Goal: Task Accomplishment & Management: Complete application form

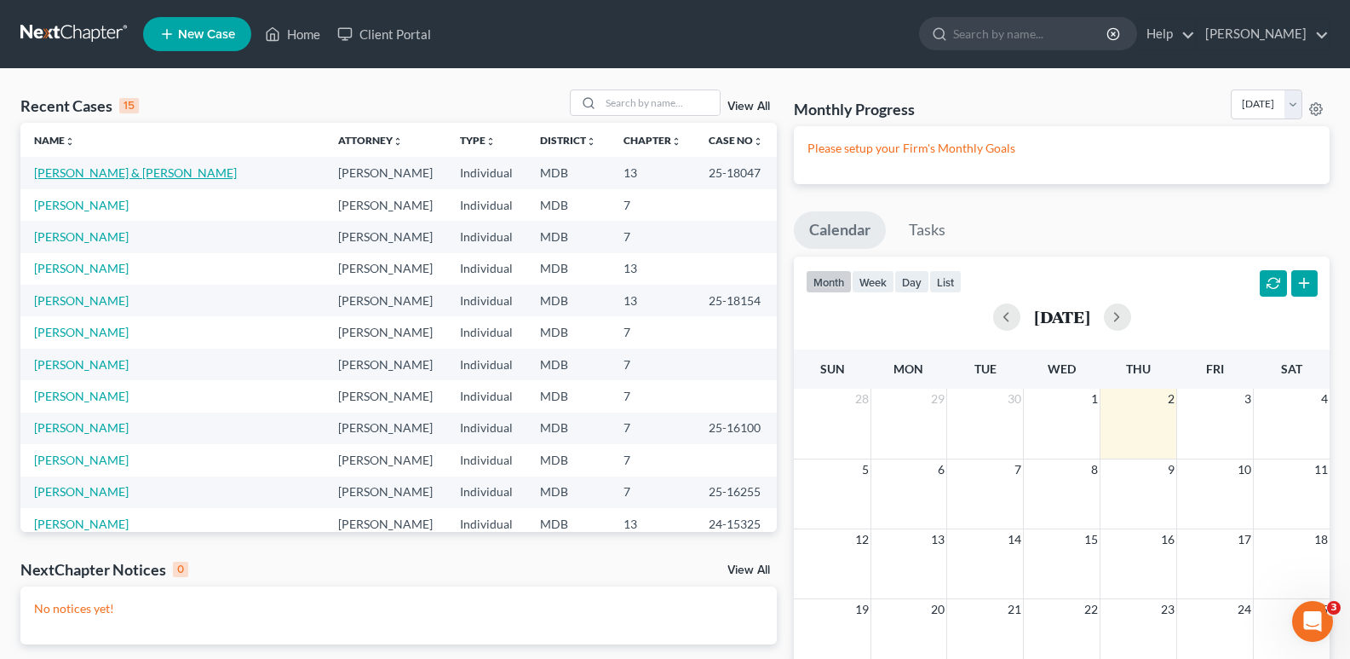
click at [154, 175] on link "[PERSON_NAME] & [PERSON_NAME]" at bounding box center [135, 172] width 203 height 14
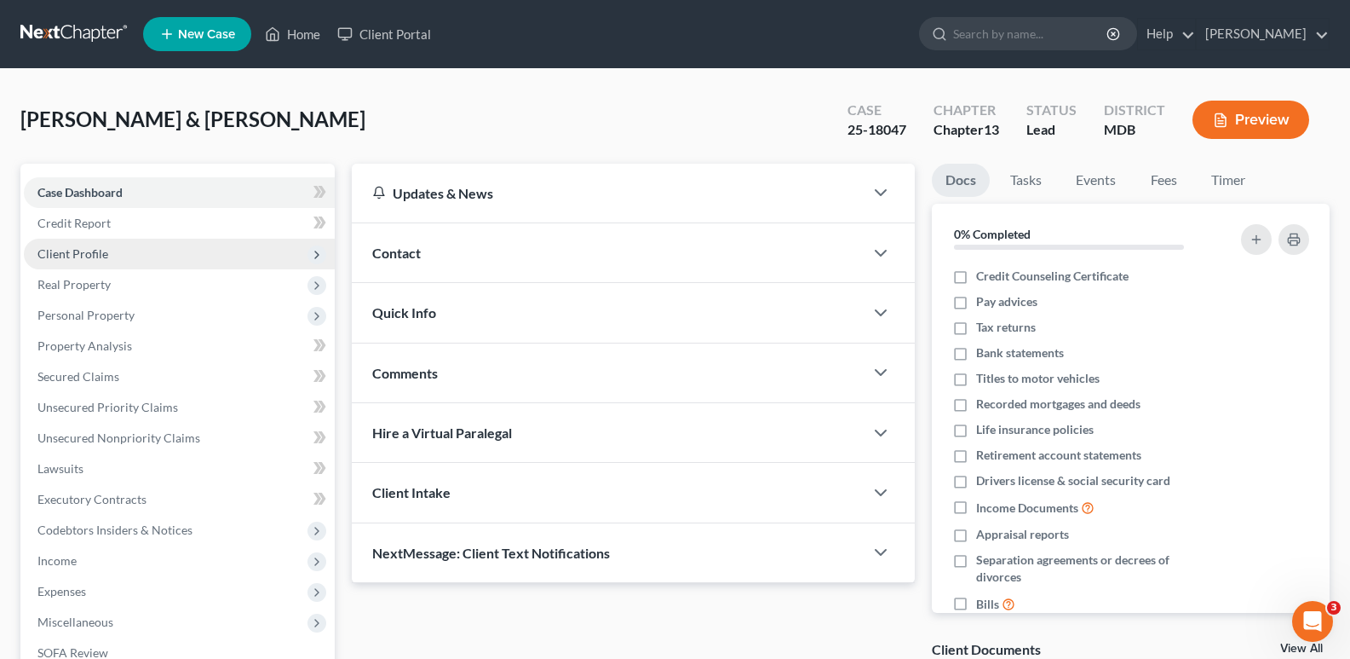
click at [64, 246] on span "Client Profile" at bounding box center [72, 253] width 71 height 14
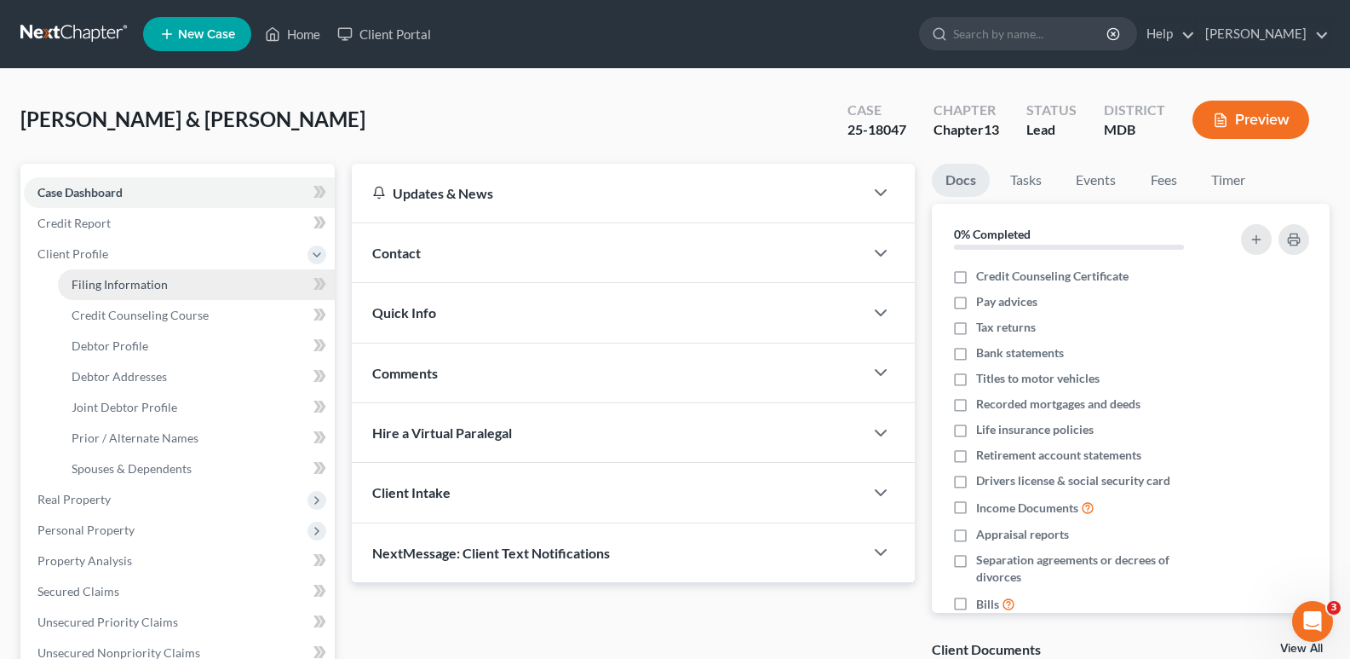
click at [115, 293] on link "Filing Information" at bounding box center [196, 284] width 277 height 31
select select "1"
select select "3"
select select "21"
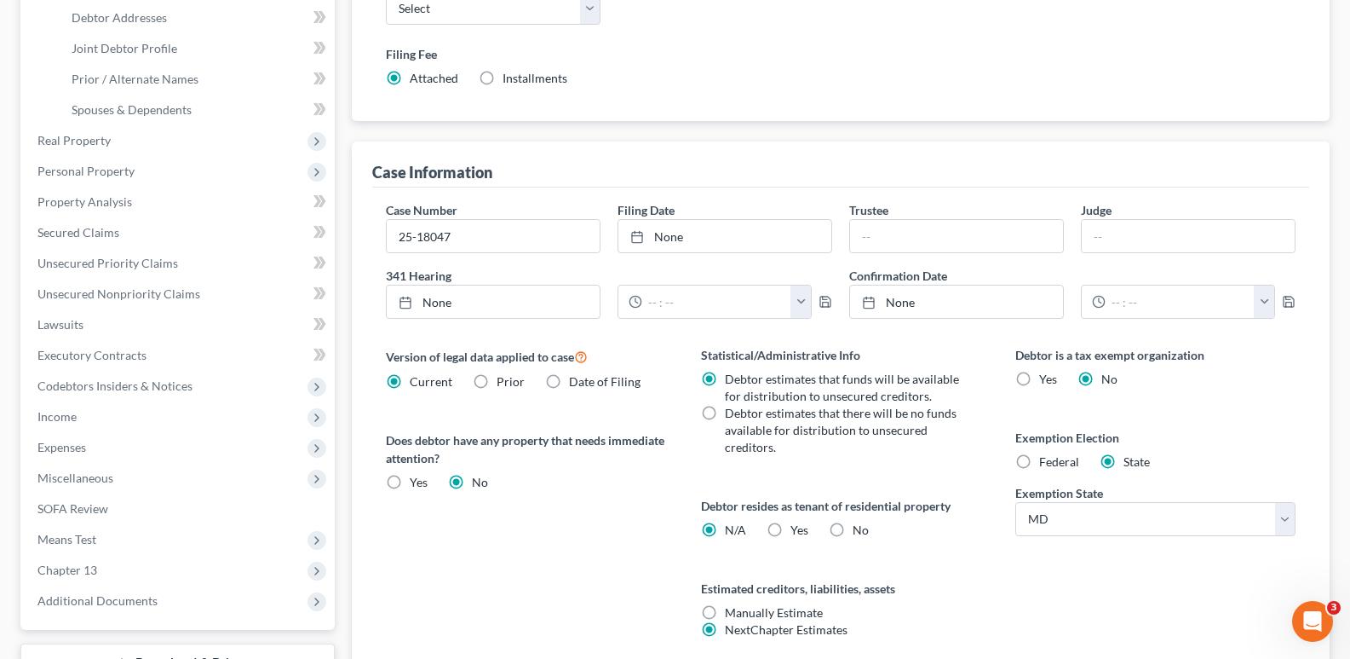
scroll to position [498, 0]
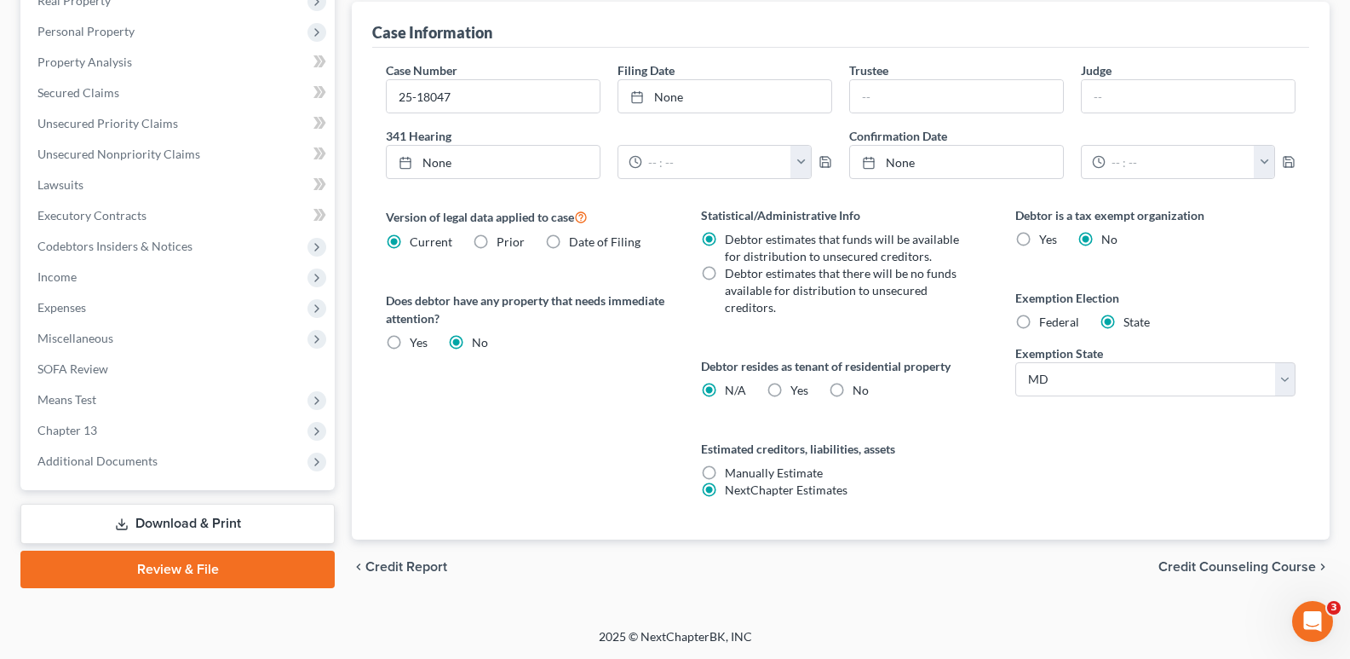
click at [193, 524] on link "Download & Print" at bounding box center [177, 523] width 314 height 40
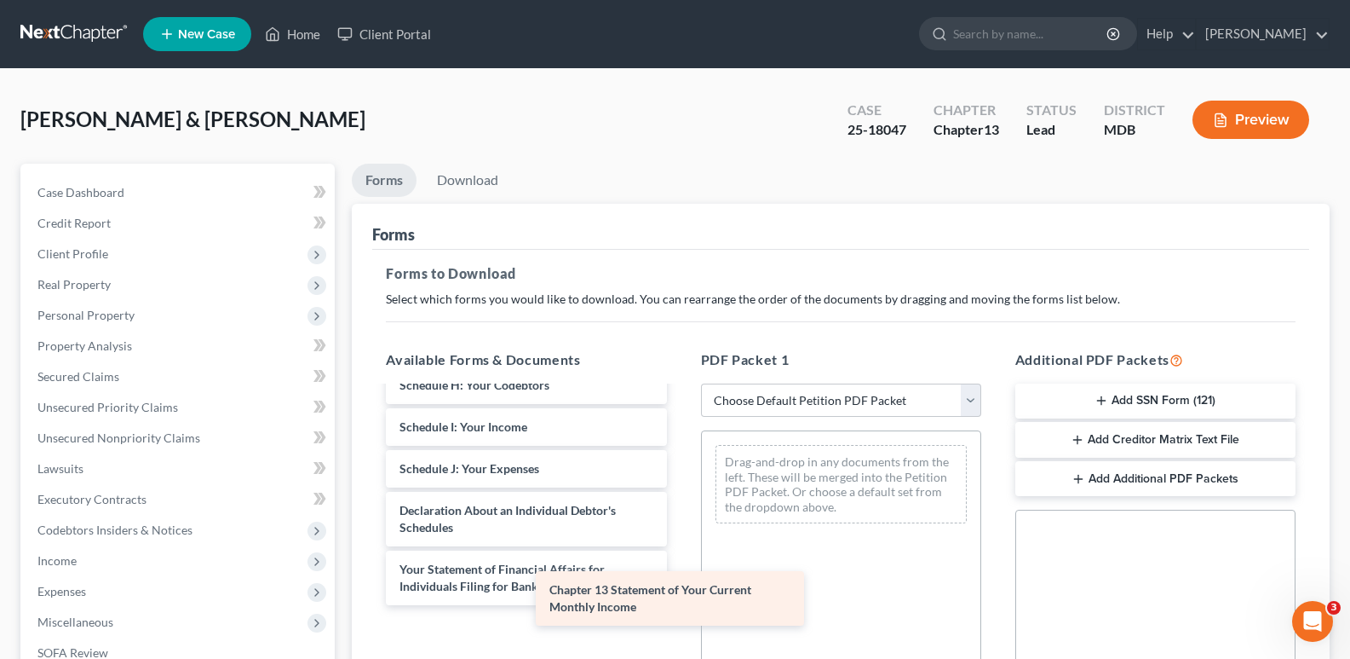
scroll to position [340, 0]
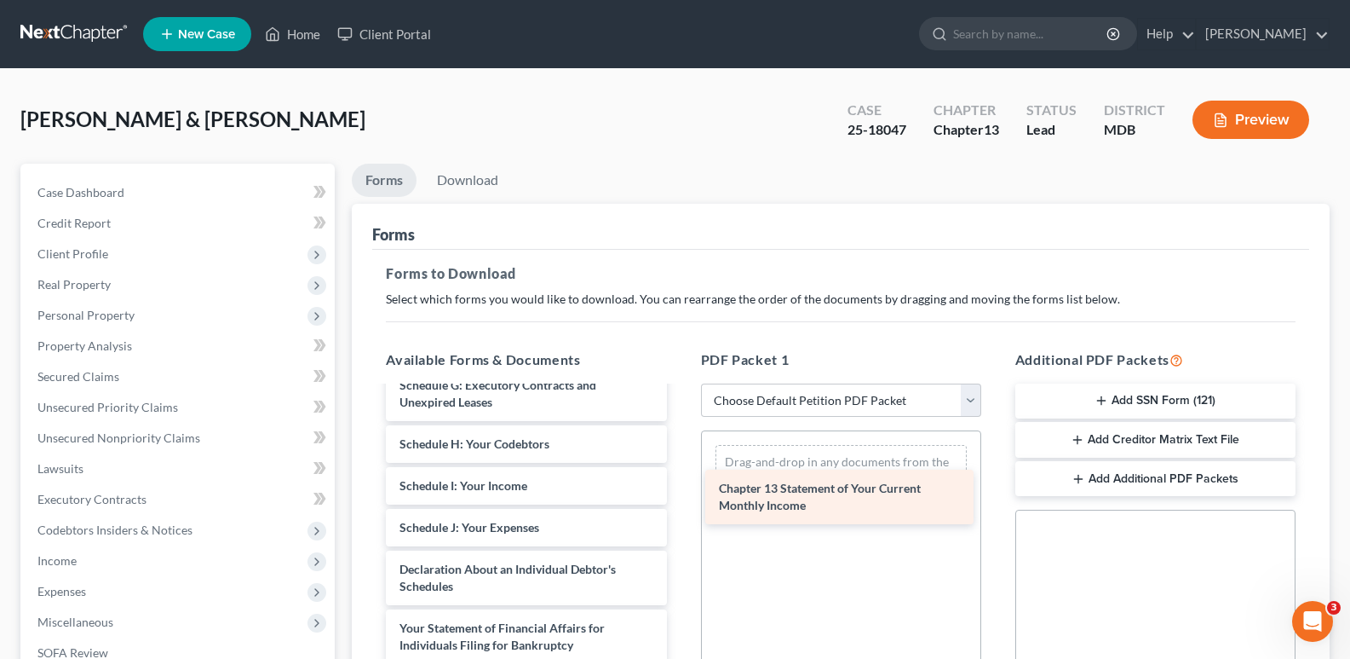
drag, startPoint x: 496, startPoint y: 638, endPoint x: 815, endPoint y: 498, distance: 348.7
click at [680, 498] on div "Chapter 13 Statement of Your Current Monthly Income Voluntary Petition for Indi…" at bounding box center [526, 456] width 308 height 783
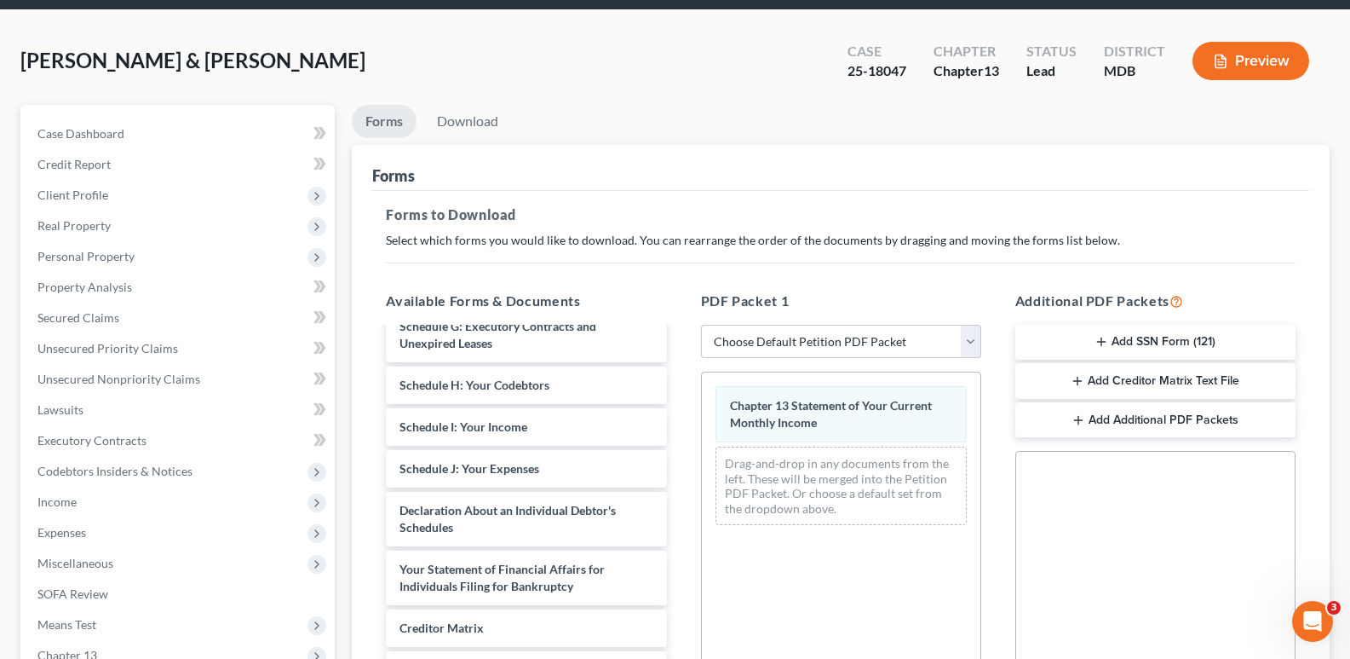
scroll to position [394, 0]
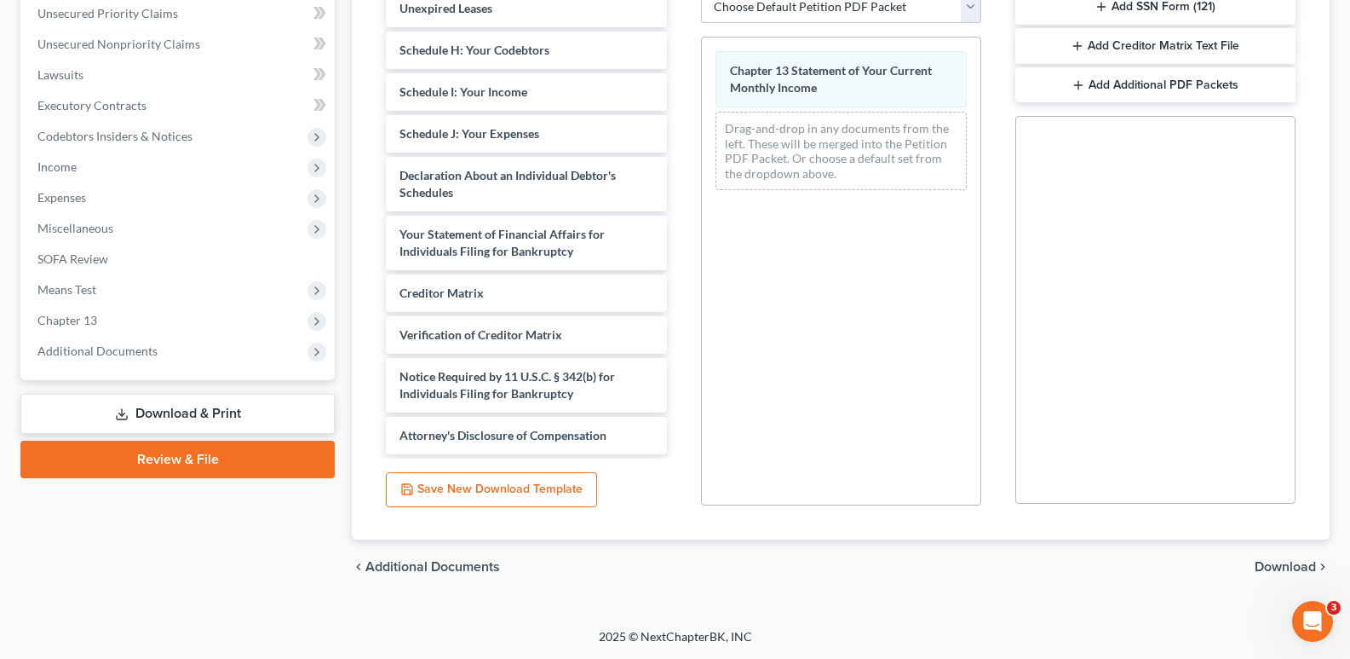
drag, startPoint x: 1358, startPoint y: 341, endPoint x: 2, endPoint y: 27, distance: 1392.0
click at [1288, 564] on span "Download" at bounding box center [1285, 567] width 61 height 14
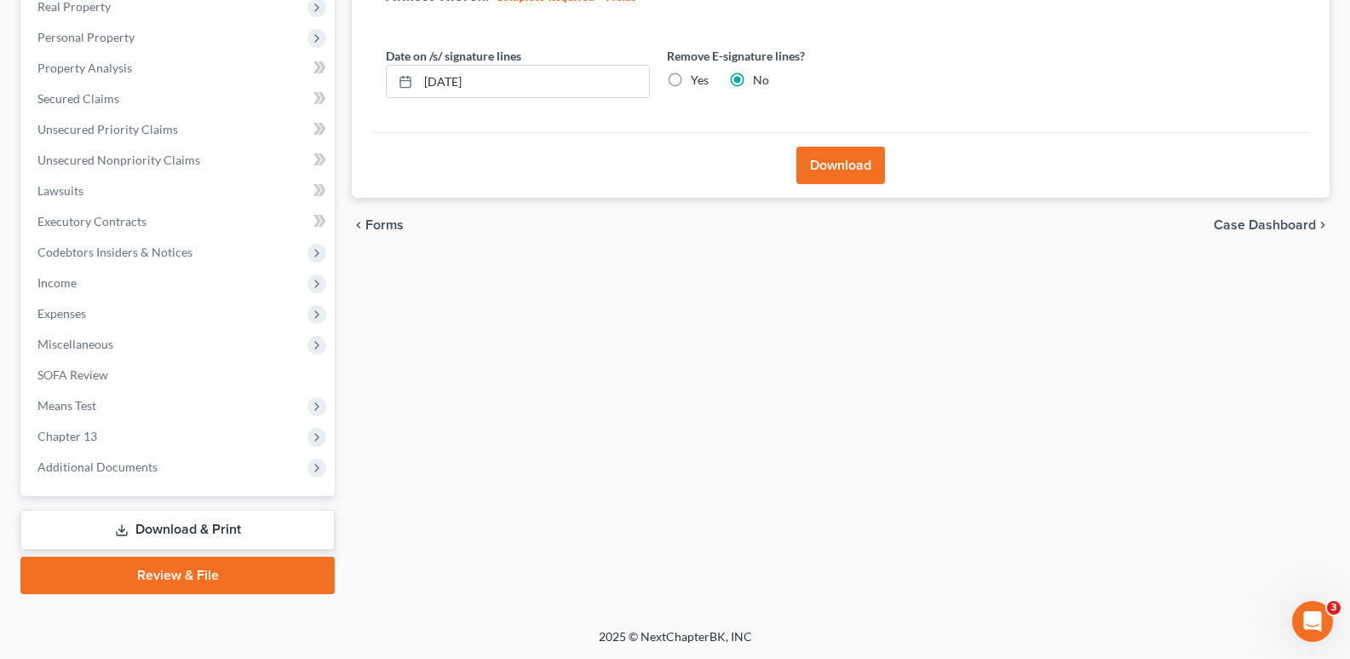
click at [847, 164] on button "Download" at bounding box center [841, 165] width 89 height 37
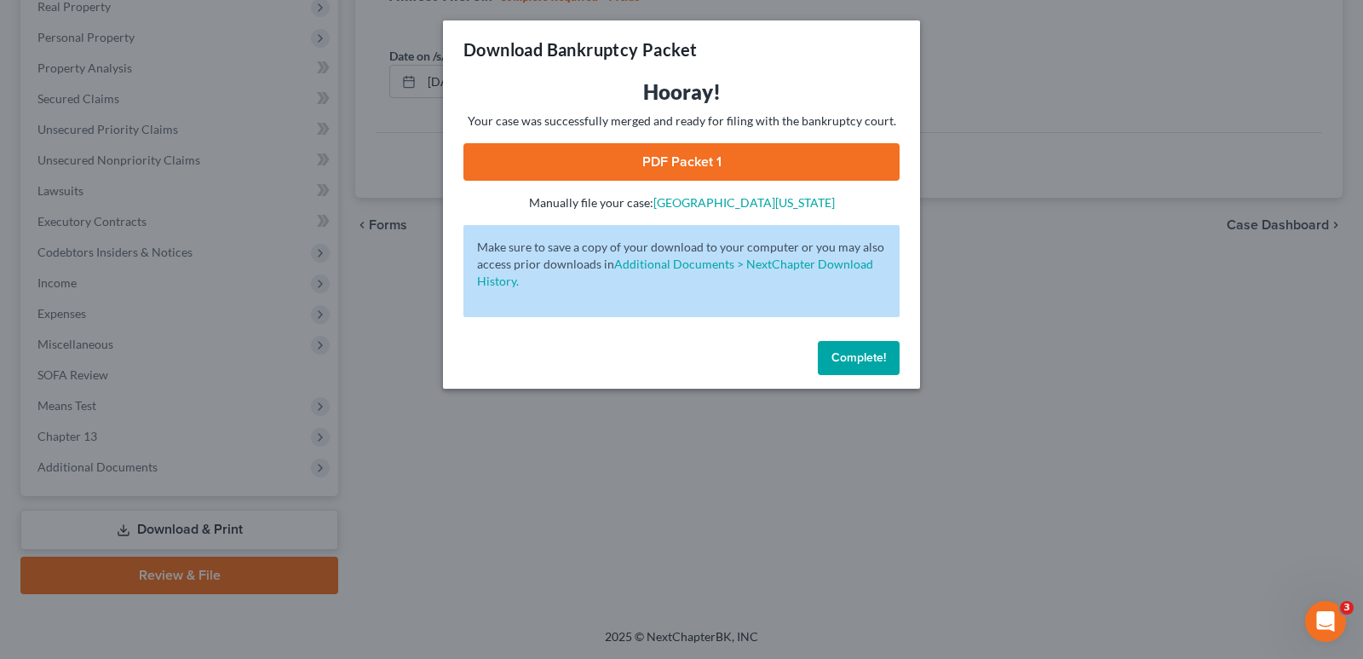
click at [709, 168] on link "PDF Packet 1" at bounding box center [681, 161] width 436 height 37
click at [849, 360] on span "Complete!" at bounding box center [858, 357] width 55 height 14
